Goal: Complete application form: Complete application form

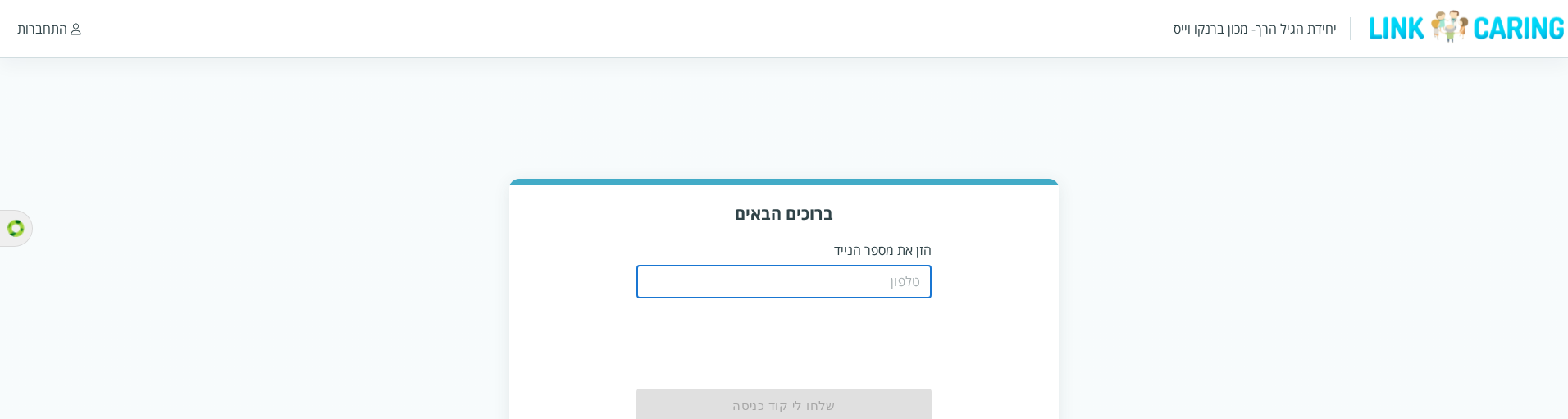
click at [858, 279] on input "tel" at bounding box center [784, 282] width 295 height 33
type input "0504199999"
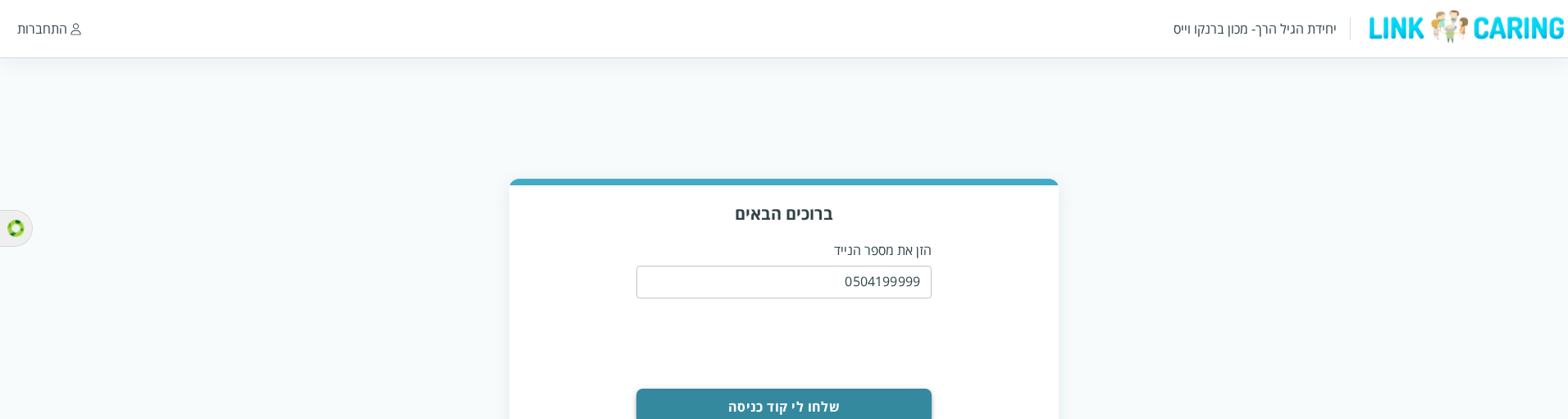
click at [807, 398] on button "שלחו לי קוד כניסה" at bounding box center [784, 405] width 295 height 36
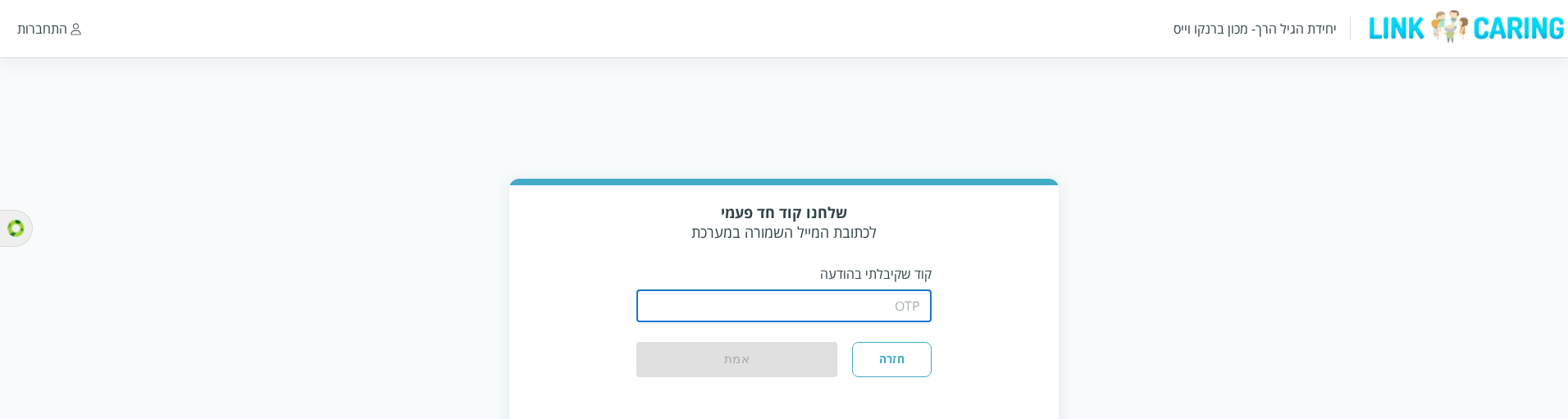
click at [849, 306] on input "string" at bounding box center [784, 305] width 295 height 33
type input "1234"
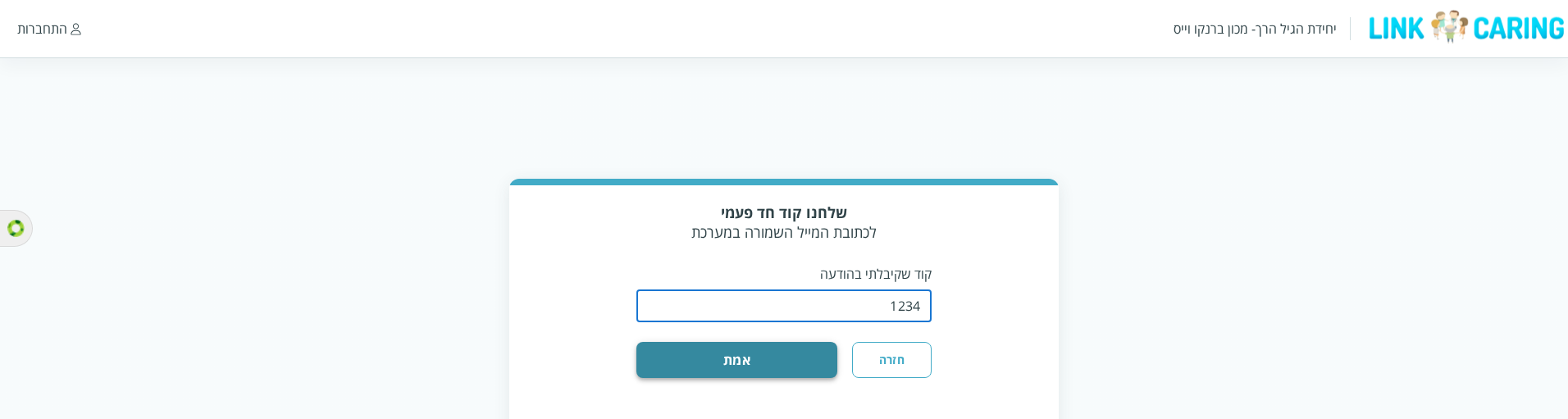
click at [720, 355] on button "אמת" at bounding box center [737, 359] width 201 height 36
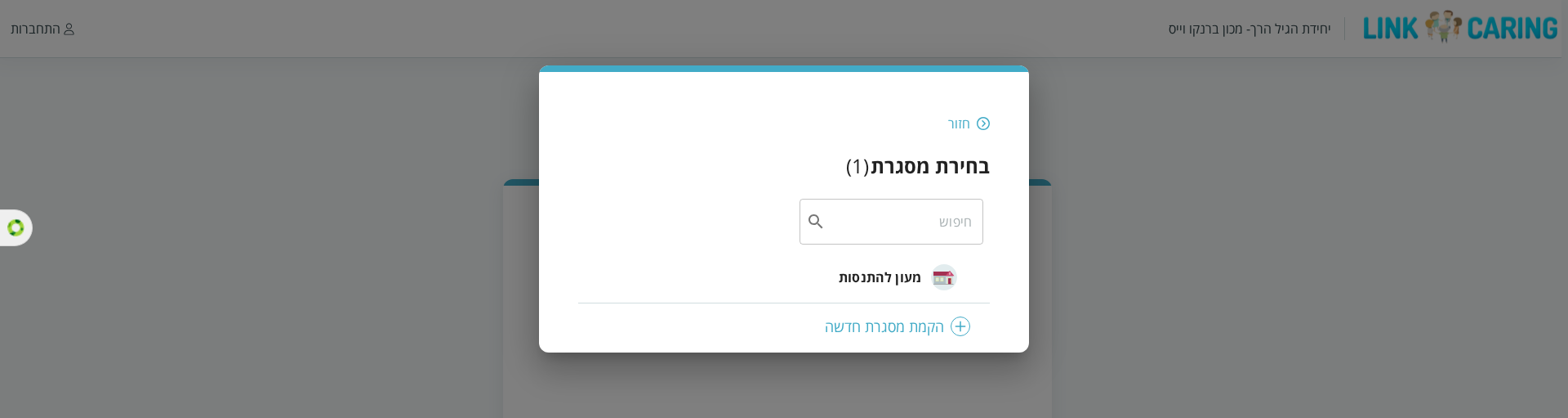
click at [875, 279] on span "מעון להתנסות" at bounding box center [879, 277] width 82 height 19
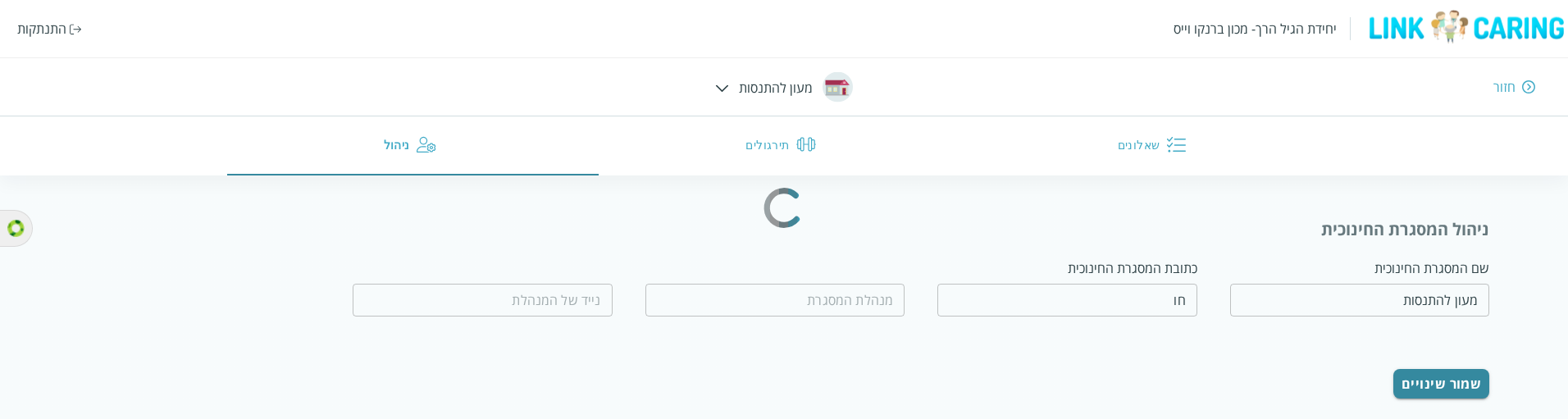
type input "טובה מאד"
type input "0562365445"
click at [30, 26] on div "התנתקות" at bounding box center [42, 28] width 50 height 18
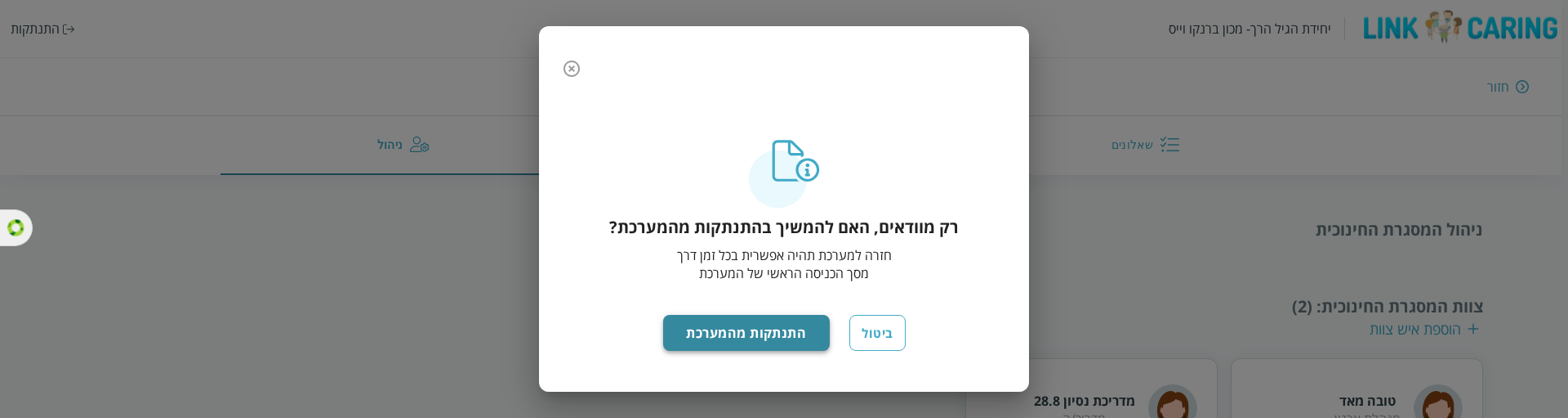
click at [784, 330] on button "התנתקות מהמערכת" at bounding box center [746, 332] width 168 height 36
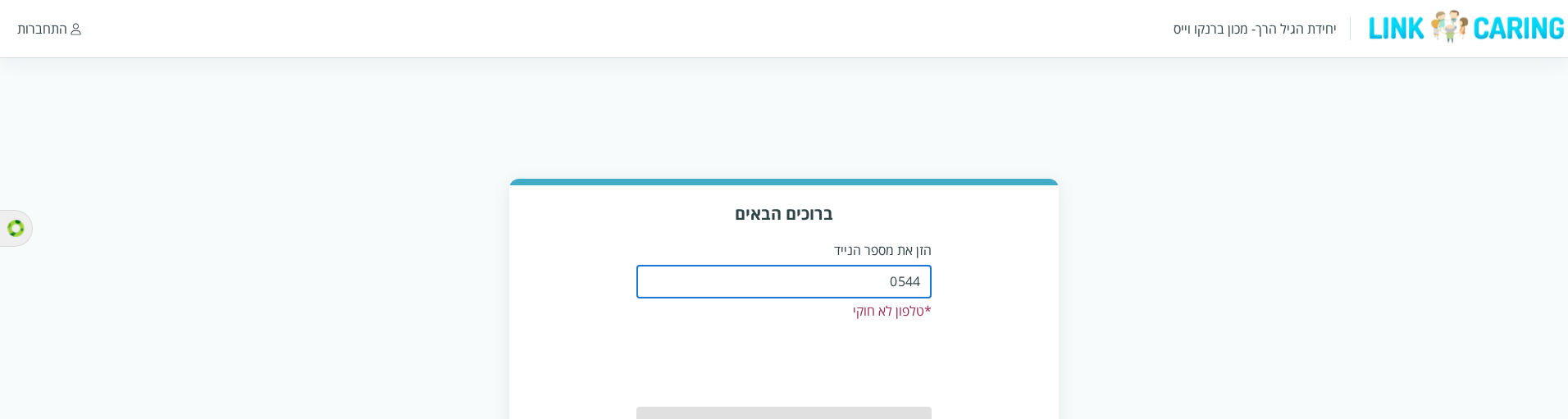
type input "0544499999"
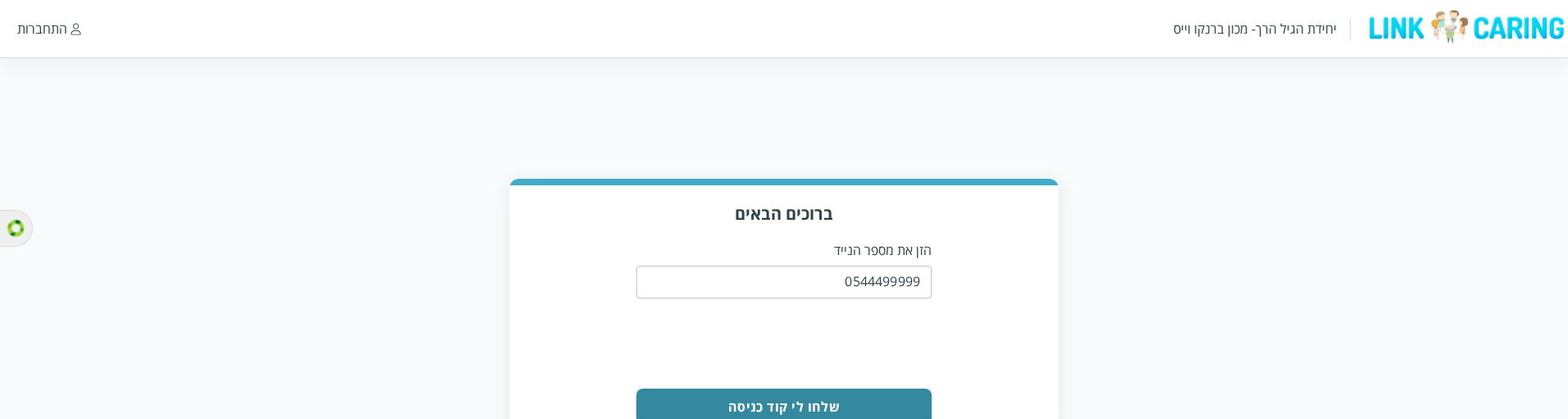
click at [879, 393] on button "שלחו לי קוד כניסה" at bounding box center [784, 405] width 295 height 36
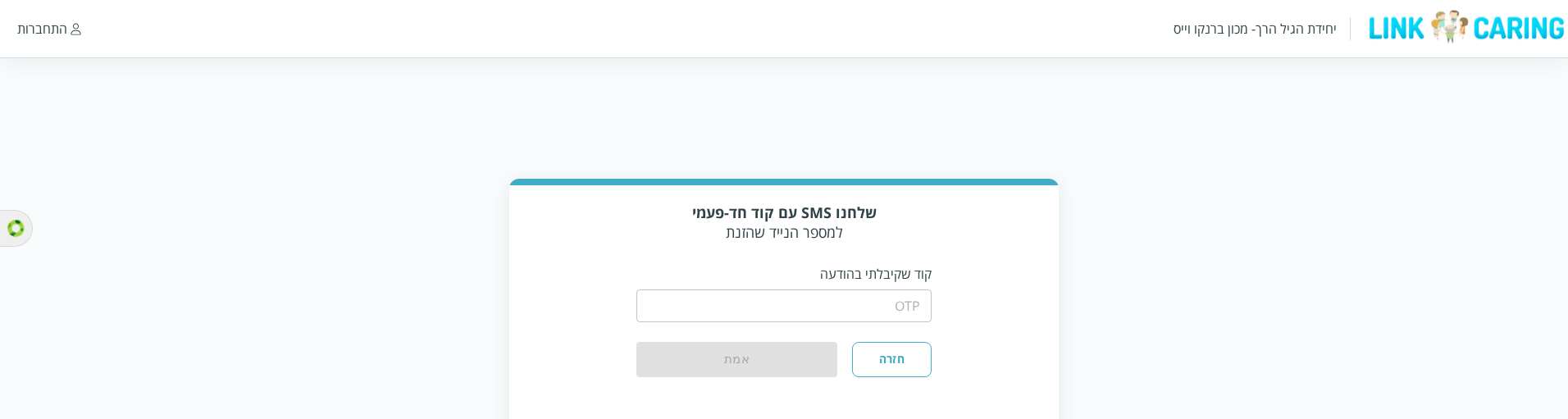
click at [878, 298] on input "string" at bounding box center [784, 305] width 295 height 33
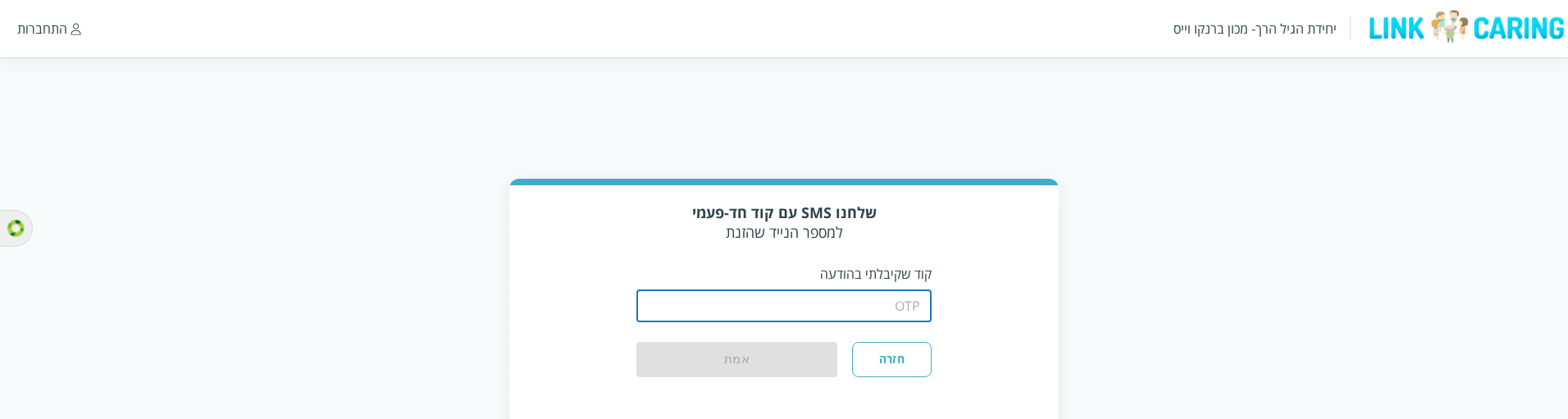
type input "1234"
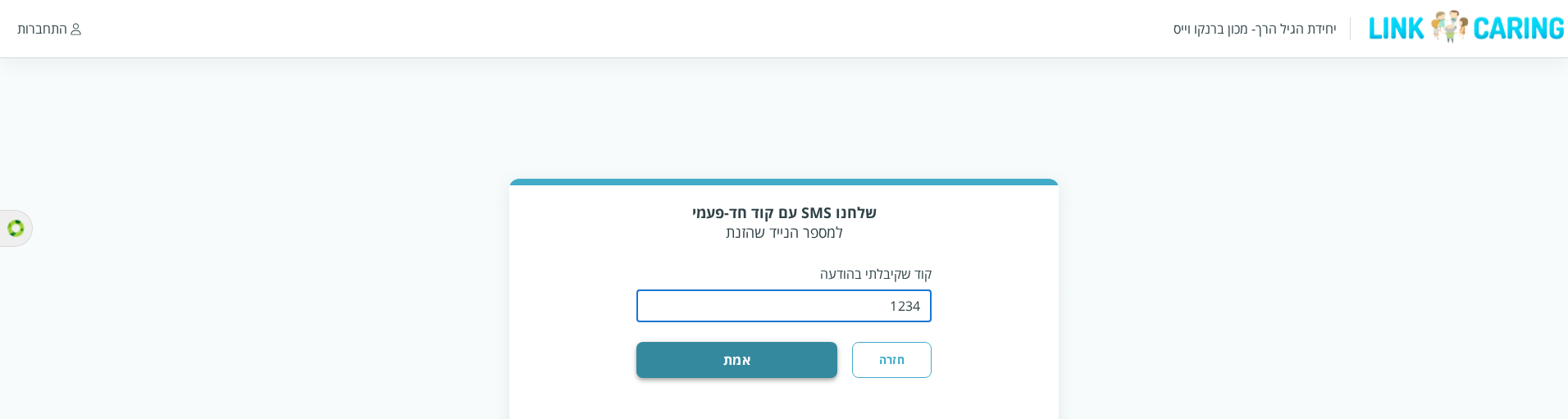
click at [800, 362] on button "אמת" at bounding box center [737, 359] width 201 height 36
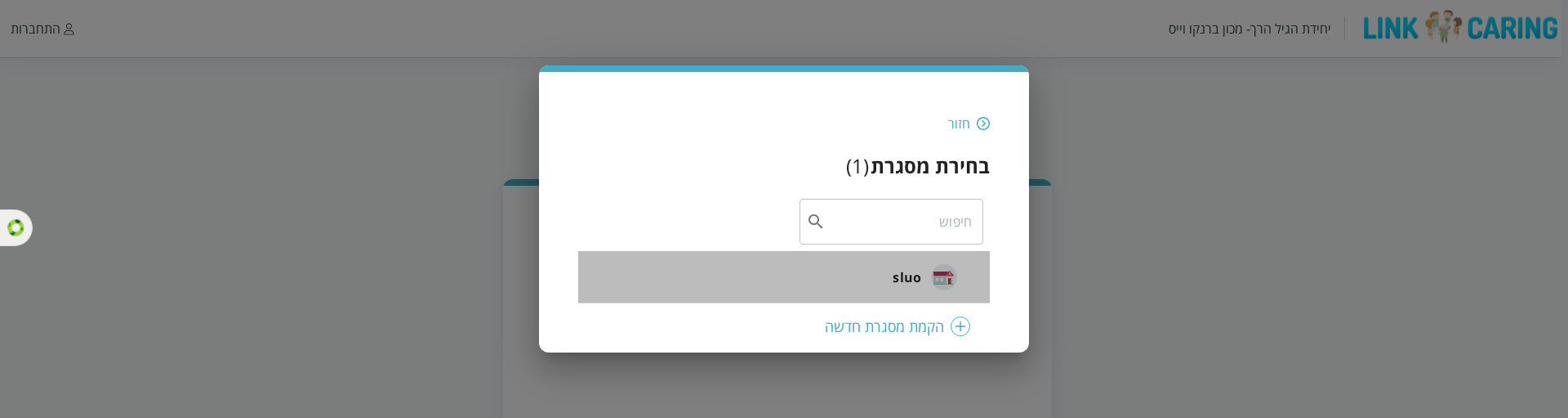
click at [897, 275] on span "sluo" at bounding box center [906, 277] width 28 height 19
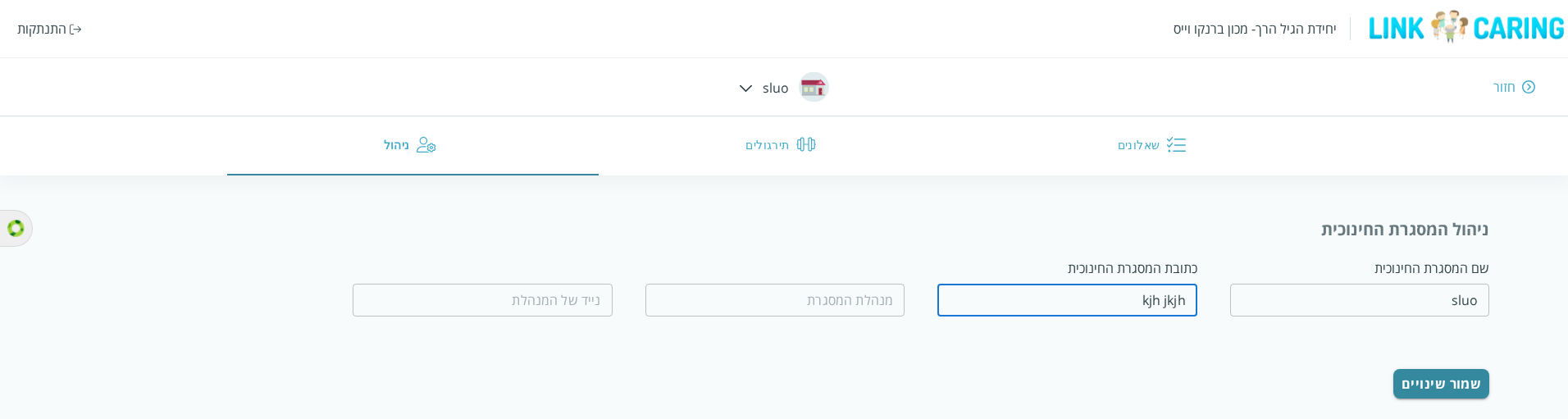
click at [1068, 294] on input "kjh jkjh" at bounding box center [1067, 300] width 260 height 33
click at [1303, 297] on input "sluo" at bounding box center [1360, 300] width 260 height 33
click at [1007, 310] on input "kjh jkjh" at bounding box center [1067, 300] width 260 height 33
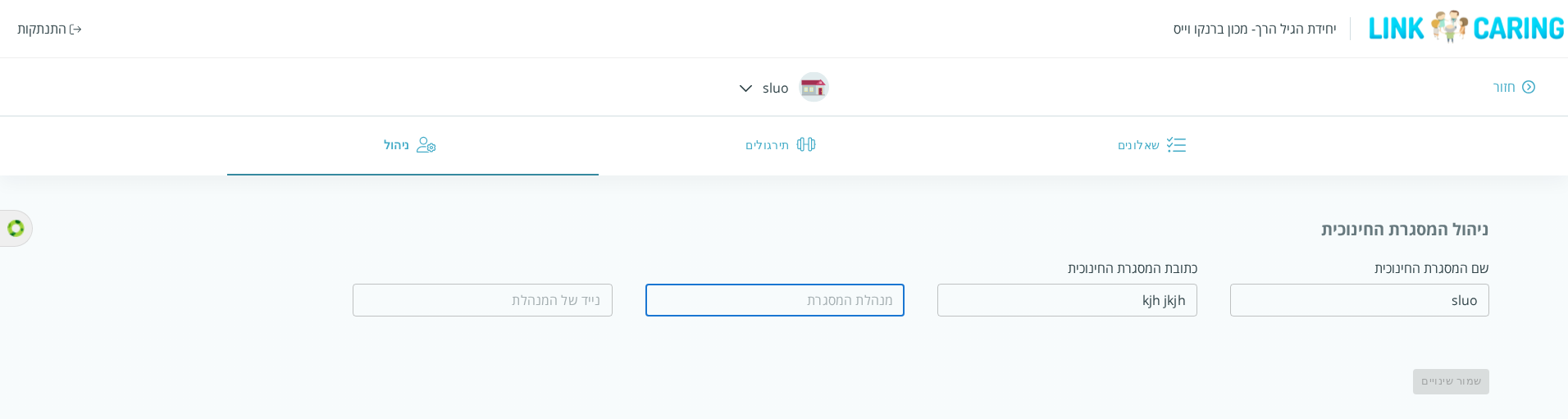
click at [820, 302] on input "fullName" at bounding box center [775, 300] width 260 height 33
click at [557, 297] on input "tel" at bounding box center [482, 300] width 260 height 33
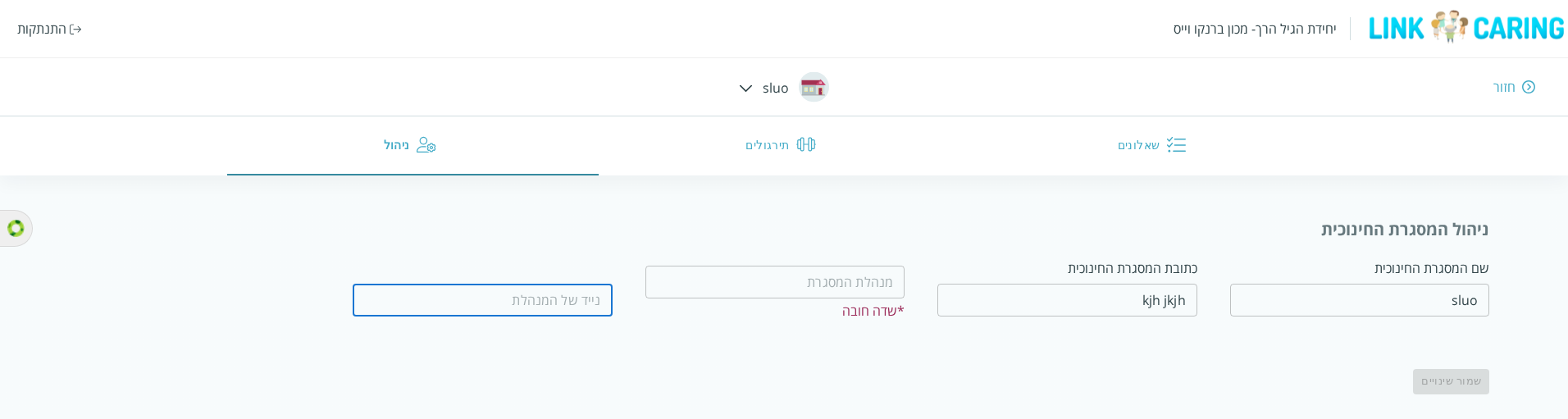
click at [801, 312] on div "​ * שדה חובה" at bounding box center [775, 289] width 260 height 60
click at [786, 355] on div "שמור שינויים" at bounding box center [840, 372] width 1298 height 42
click at [1089, 298] on input "kjh jkjh" at bounding box center [1067, 300] width 260 height 33
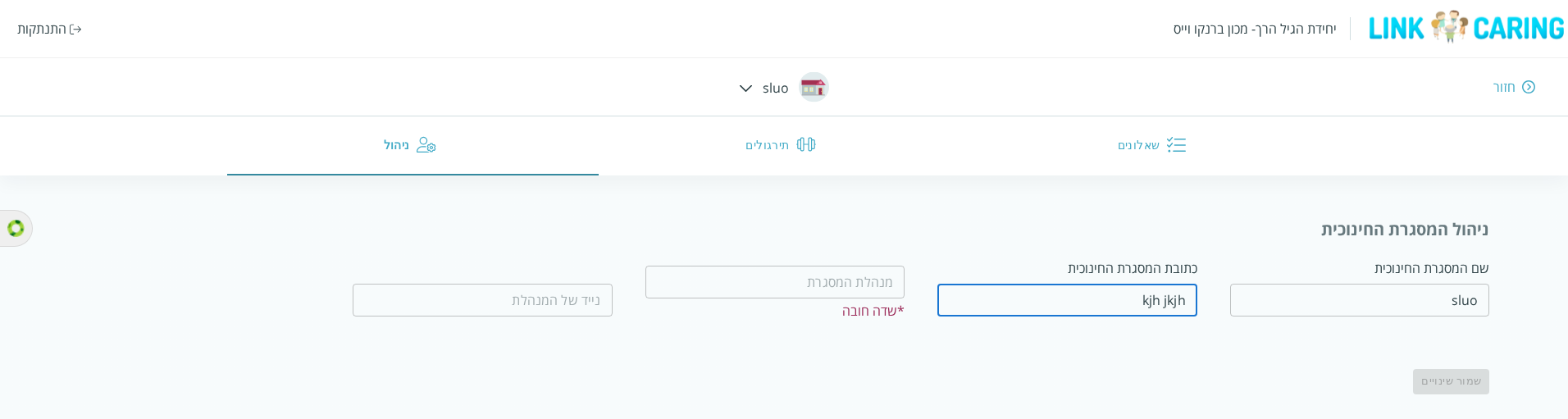
click at [1394, 289] on input "sluo" at bounding box center [1360, 300] width 260 height 33
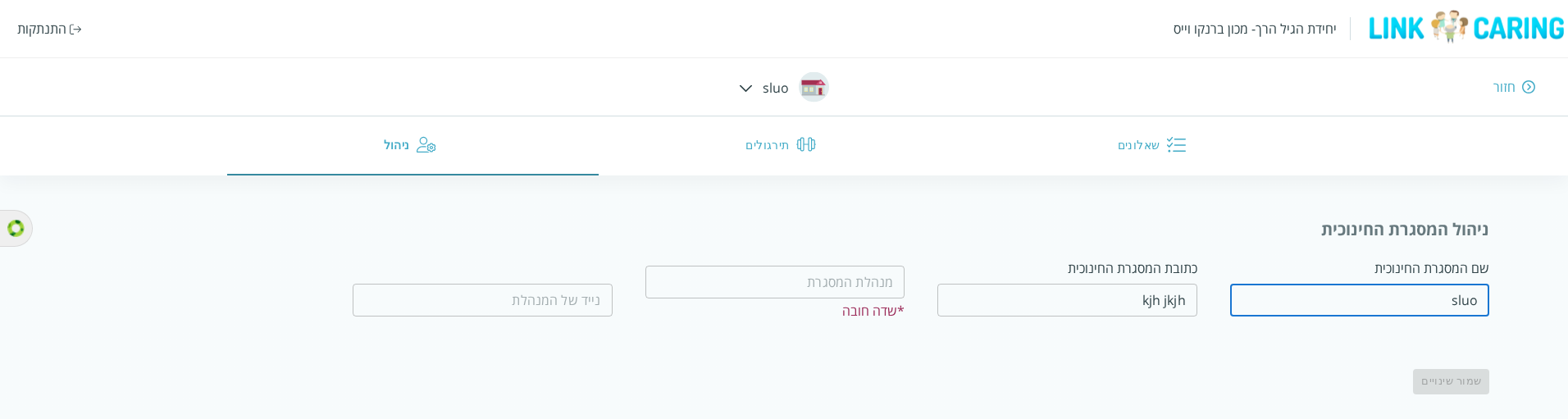
click at [1022, 385] on div "שמור שינויים" at bounding box center [840, 372] width 1298 height 42
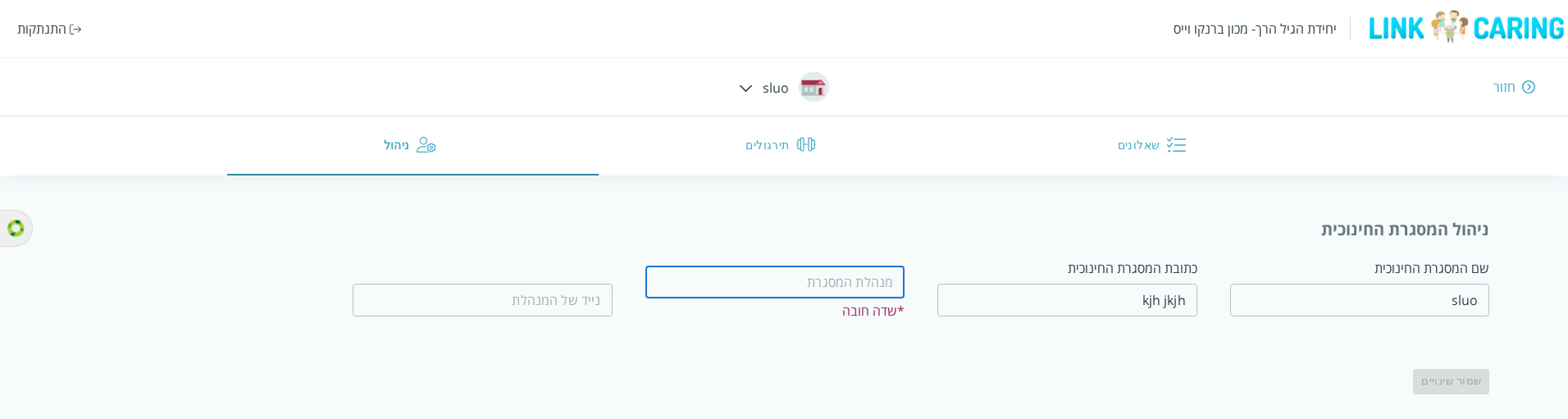
click at [820, 289] on input "fullName" at bounding box center [775, 282] width 260 height 33
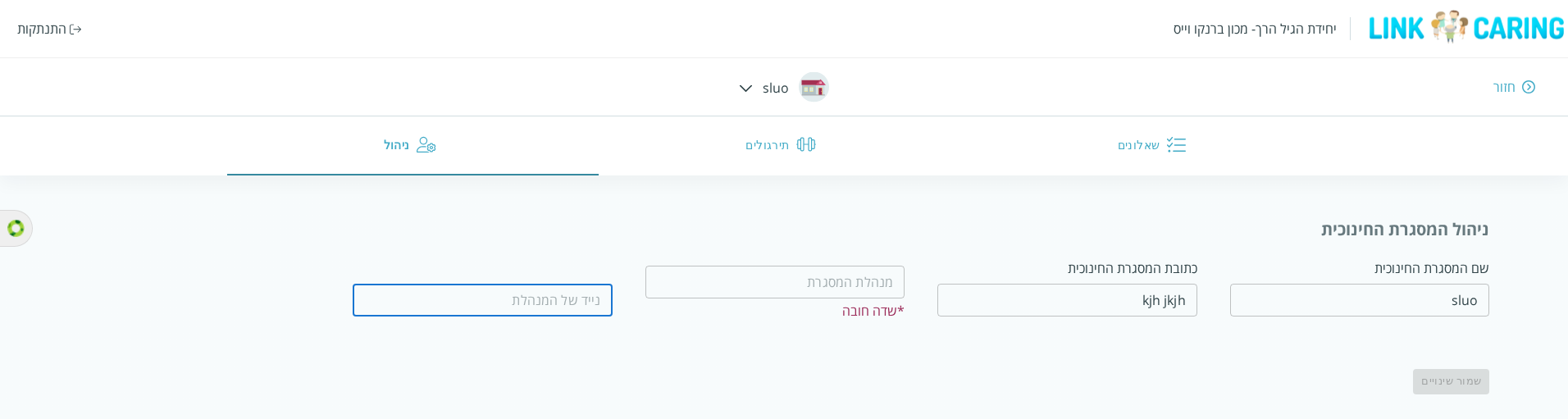
drag, startPoint x: 561, startPoint y: 304, endPoint x: 685, endPoint y: 379, distance: 144.9
click at [560, 304] on input "tel" at bounding box center [482, 300] width 260 height 33
click at [904, 359] on div "שמור שינויים" at bounding box center [840, 372] width 1298 height 42
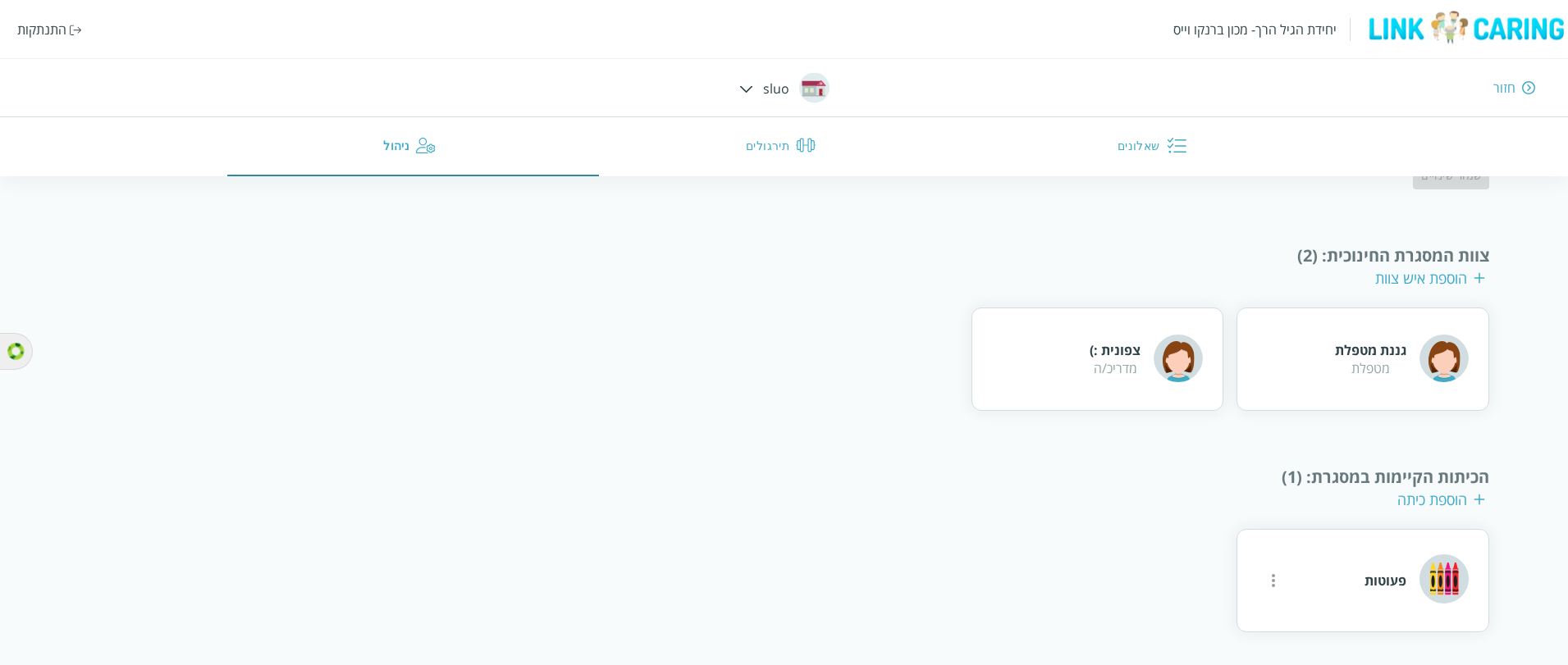
scroll to position [205, 0]
